Goal: Use online tool/utility: Utilize a website feature to perform a specific function

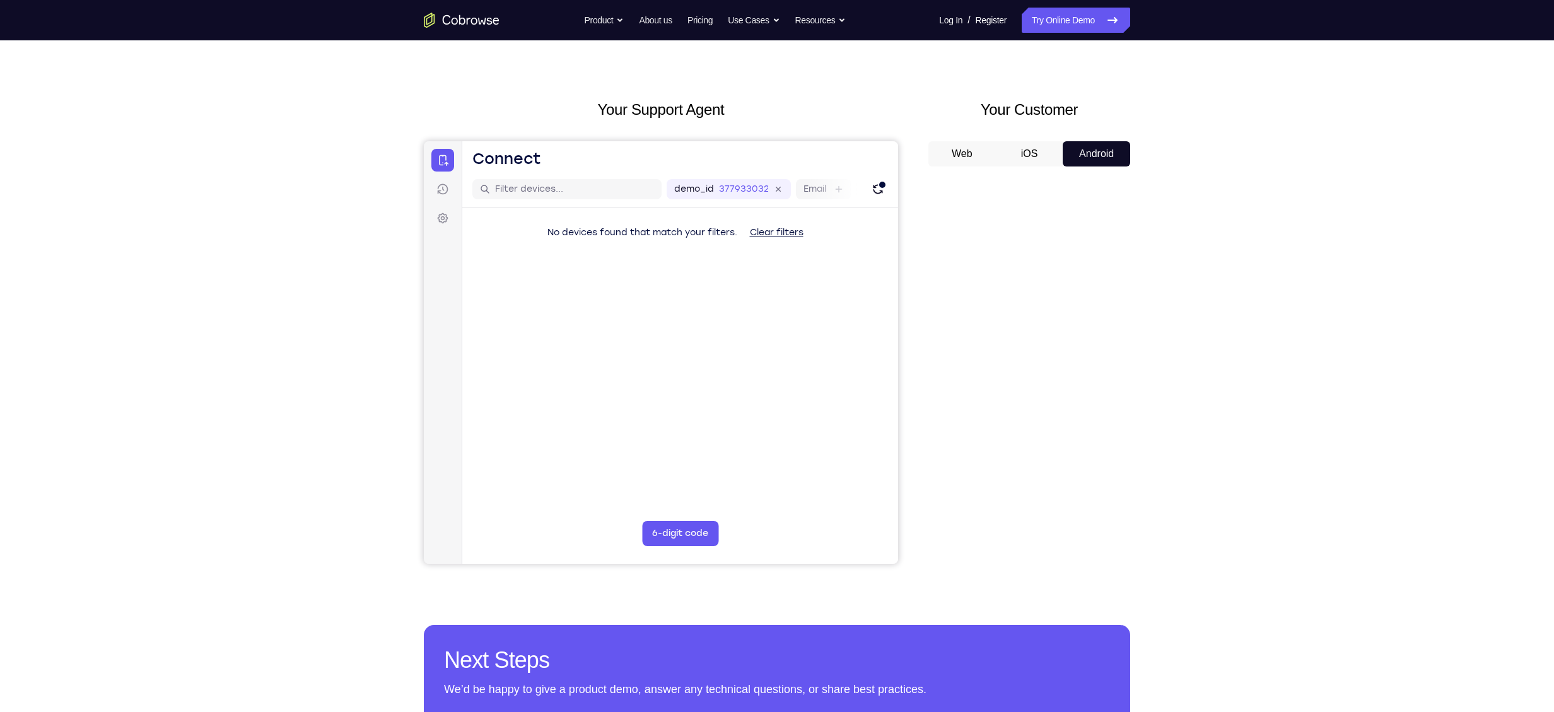
scroll to position [33, 0]
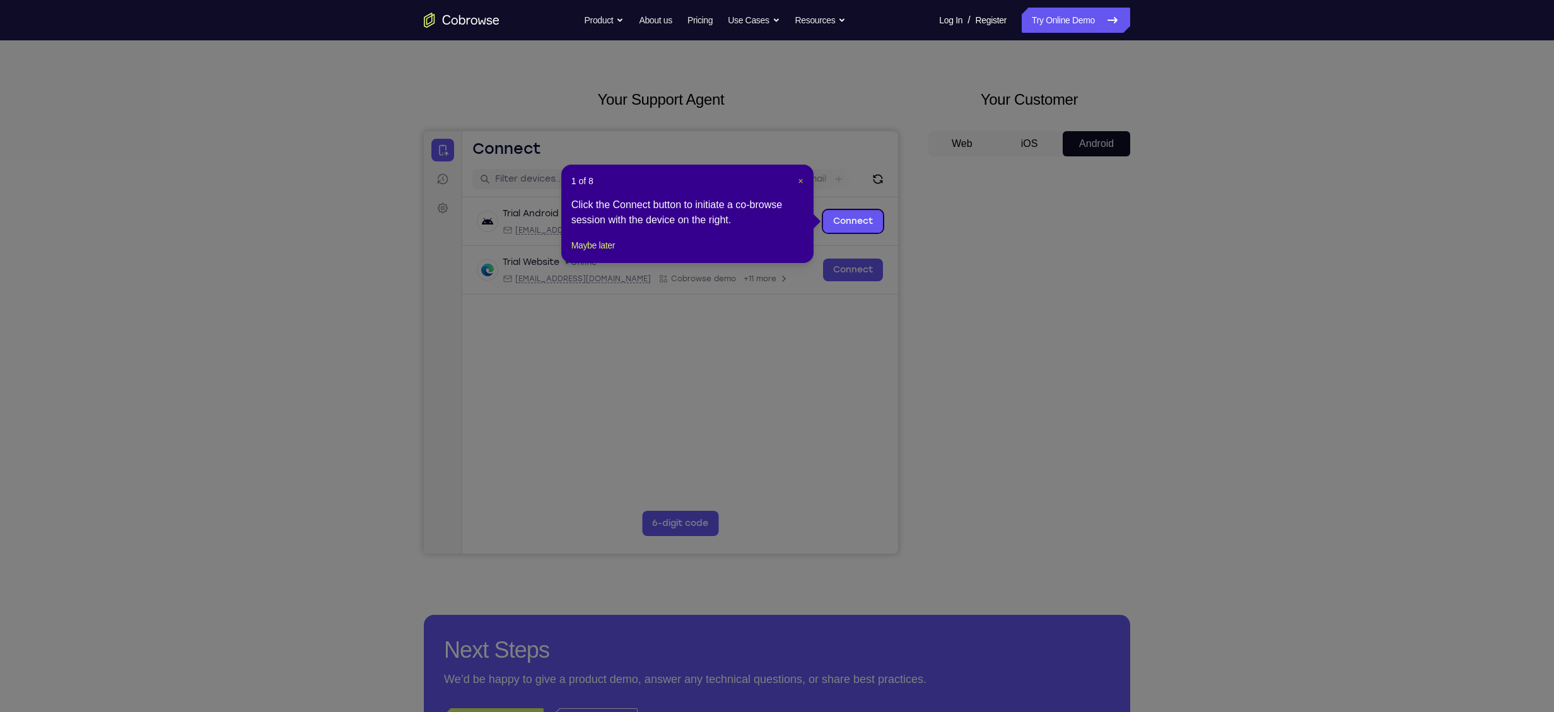
click at [799, 183] on span "×" at bounding box center [801, 181] width 5 height 10
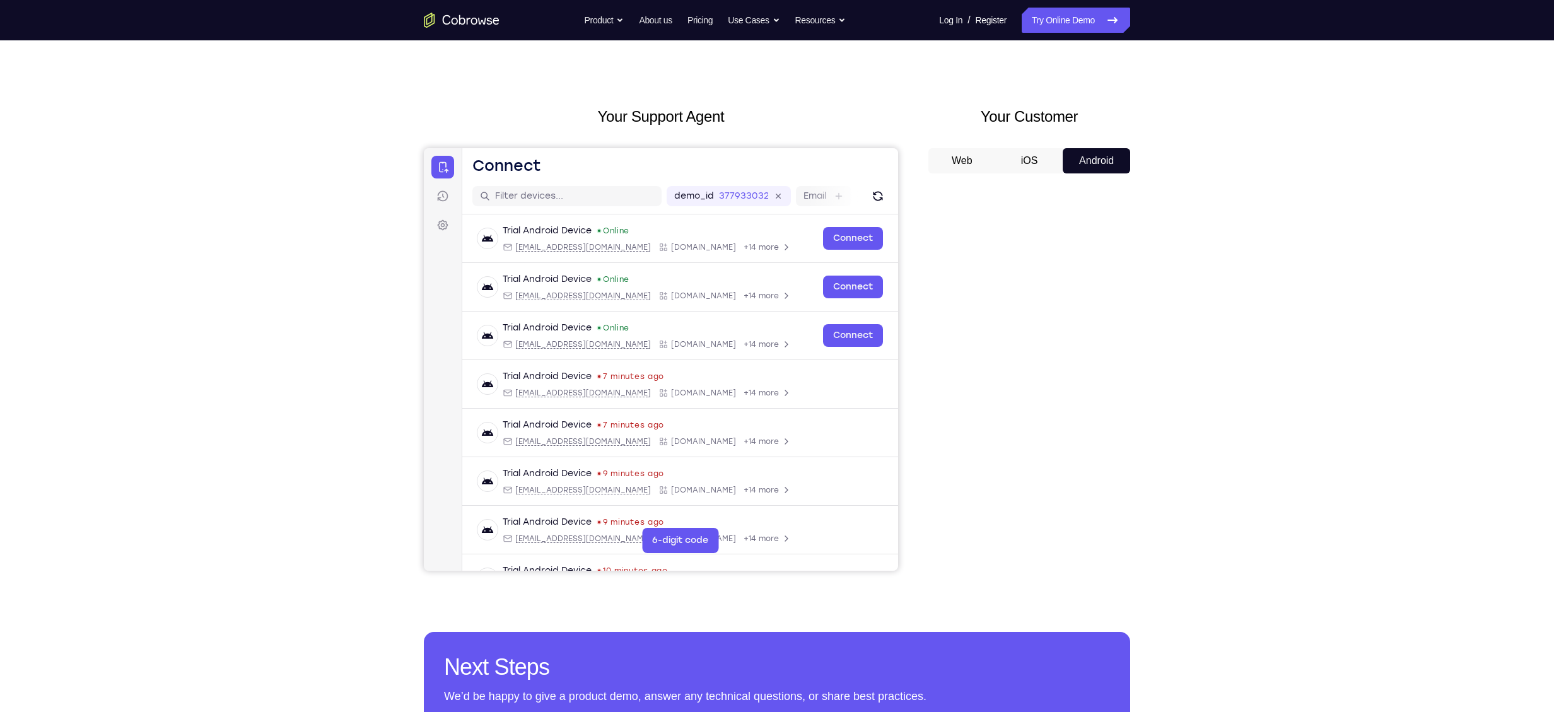
scroll to position [14, 0]
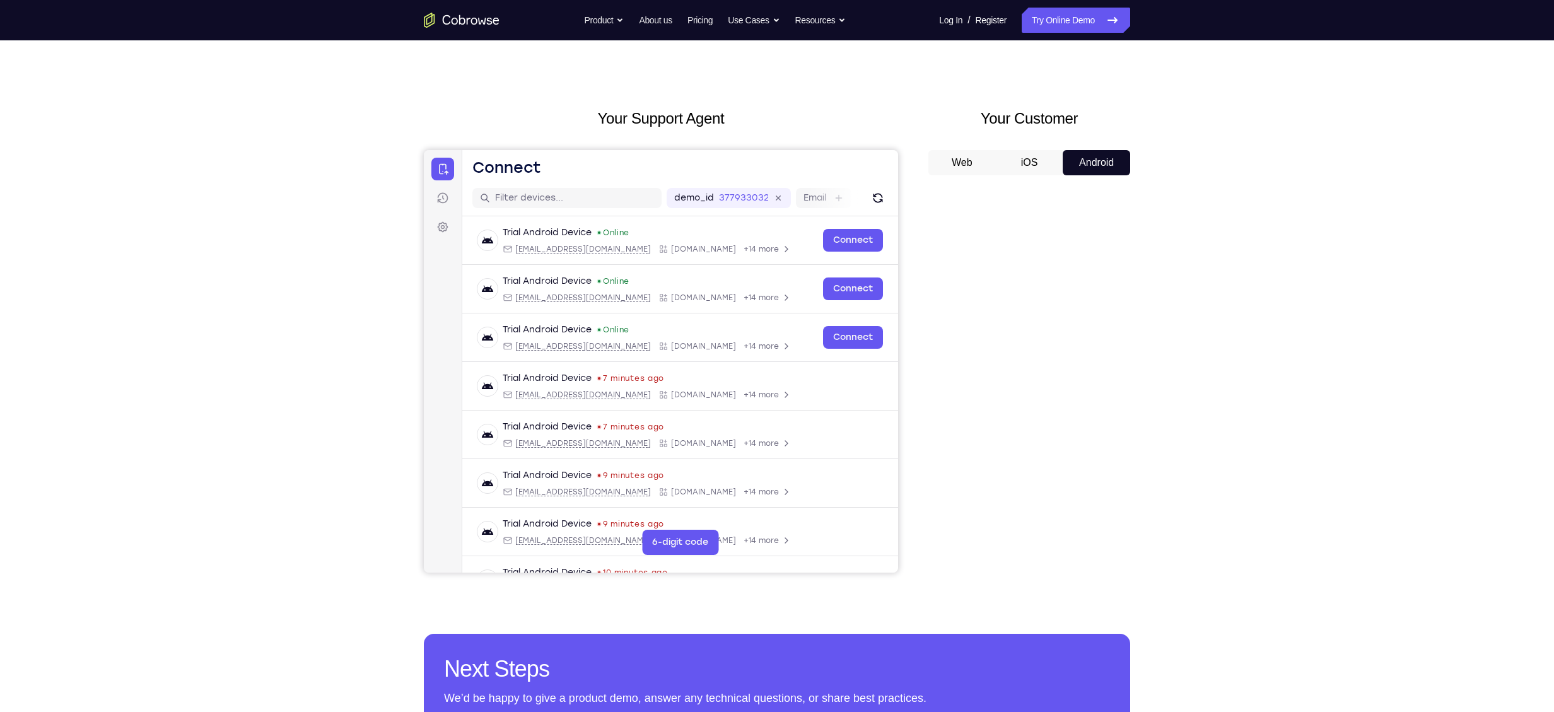
click at [1033, 170] on button "iOS" at bounding box center [1029, 162] width 67 height 25
click at [1086, 167] on button "Android" at bounding box center [1096, 162] width 67 height 25
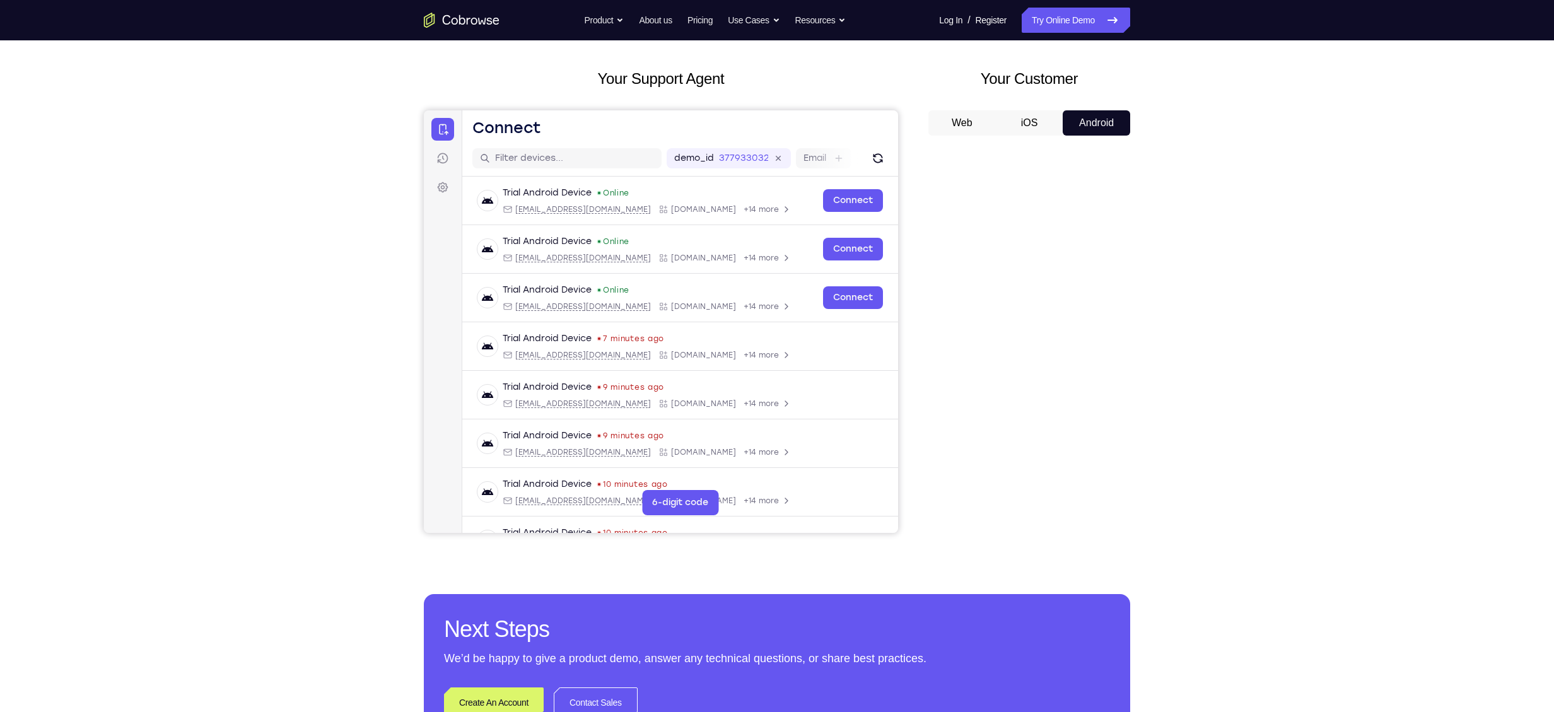
scroll to position [0, 0]
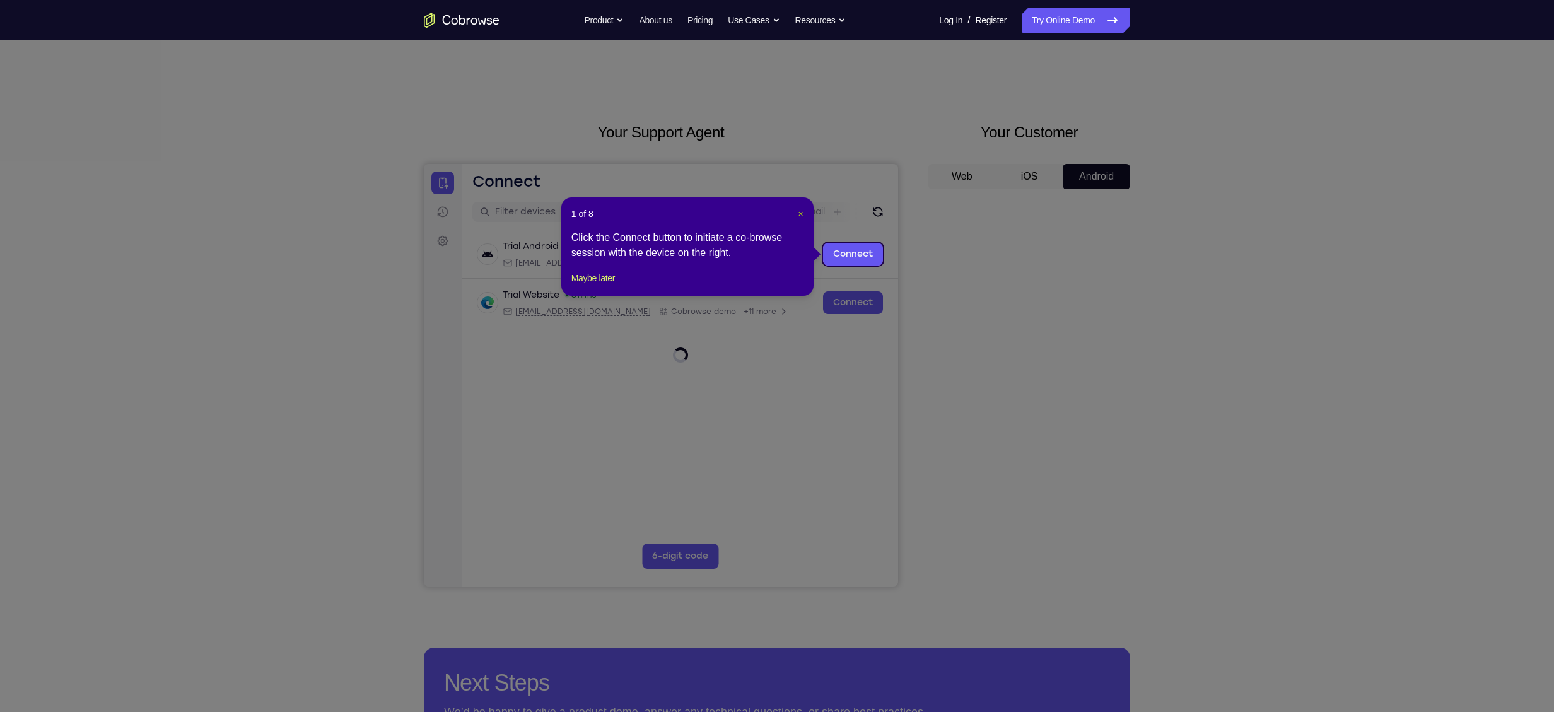
click at [801, 215] on span "×" at bounding box center [801, 214] width 5 height 10
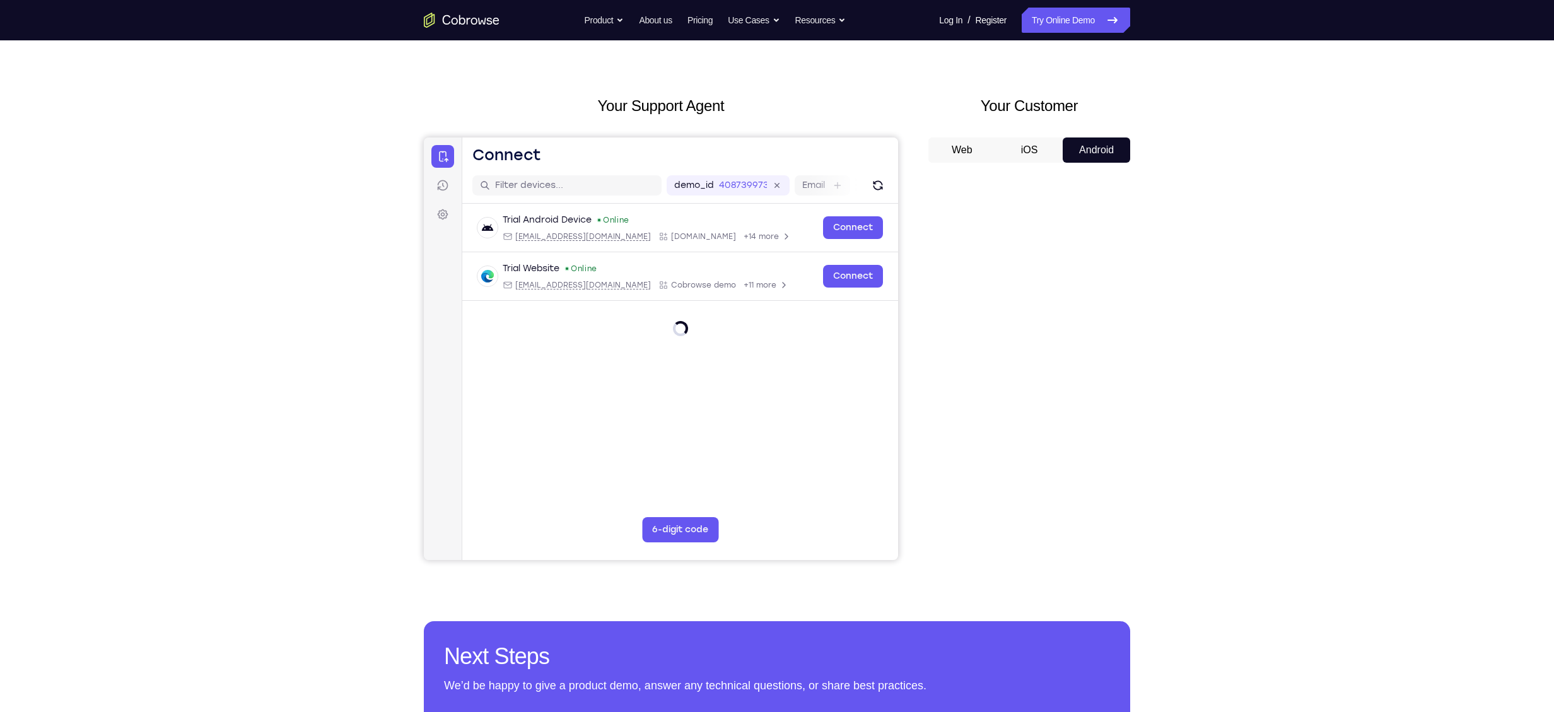
scroll to position [38, 0]
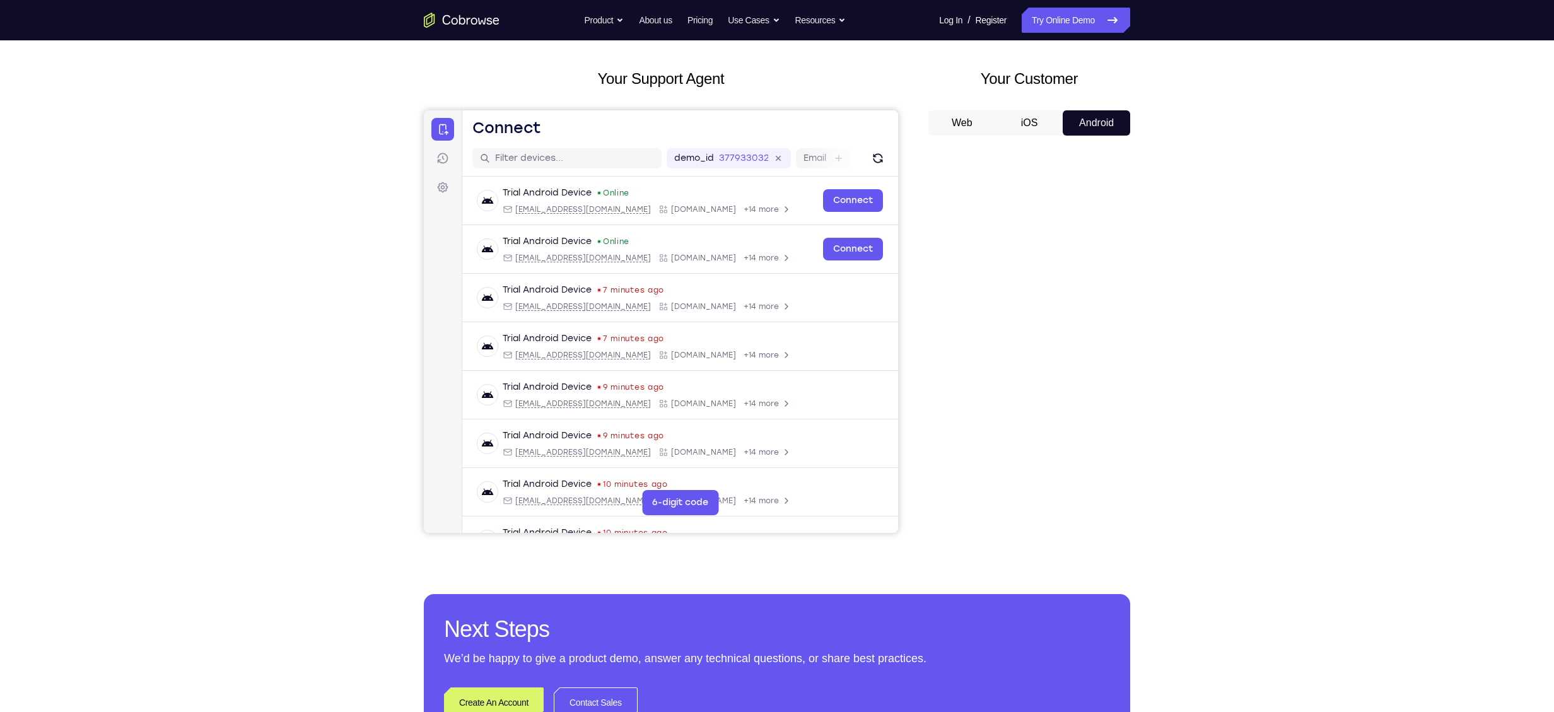
scroll to position [54, 0]
